Goal: Check status: Check status

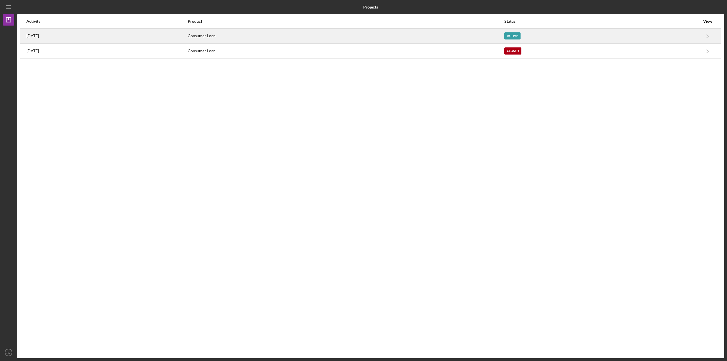
click at [53, 38] on div "[DATE]" at bounding box center [106, 36] width 161 height 14
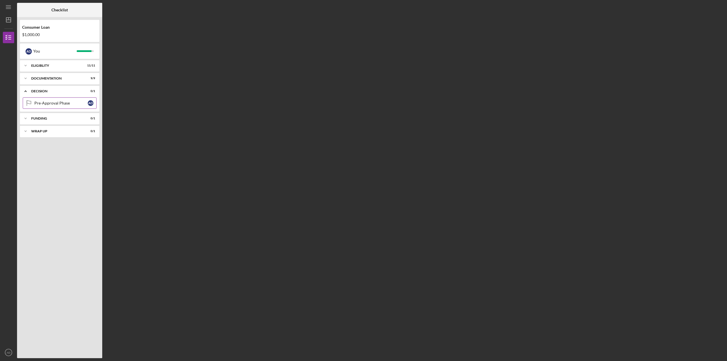
click at [53, 100] on link "Pre-Approval Phase Pre-Approval Phase A D" at bounding box center [60, 102] width 74 height 11
